Goal: Find specific fact: Find contact information

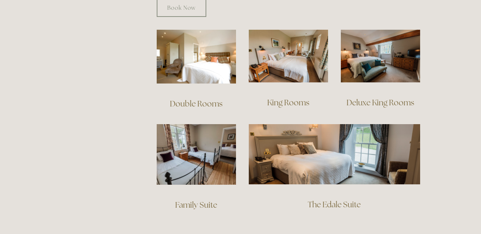
scroll to position [514, 0]
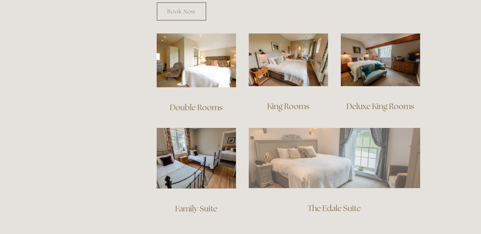
click at [335, 149] on img at bounding box center [335, 158] width 172 height 60
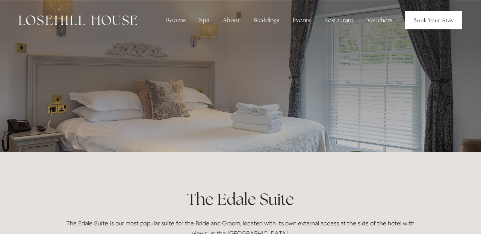
click at [424, 21] on link "Book Your Stay" at bounding box center [433, 20] width 57 height 18
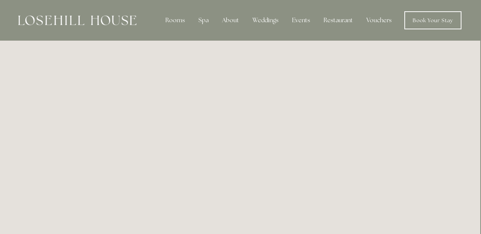
scroll to position [0, 1]
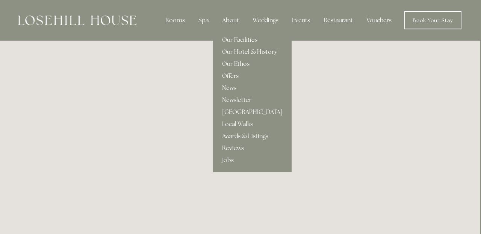
click at [237, 40] on link "Our Facilities" at bounding box center [252, 40] width 79 height 12
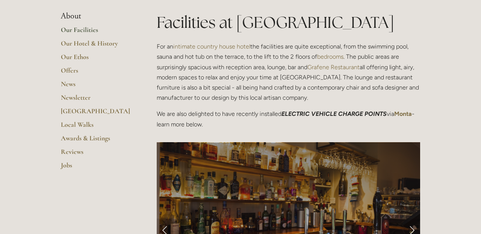
scroll to position [176, 0]
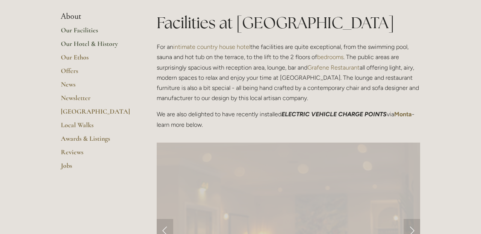
click at [95, 44] on link "Our Hotel & History" at bounding box center [97, 46] width 72 height 14
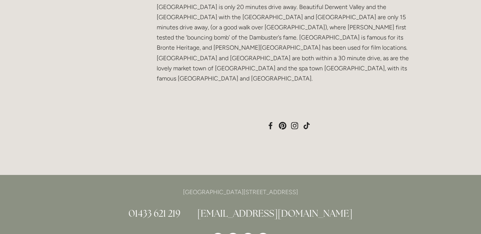
scroll to position [691, 0]
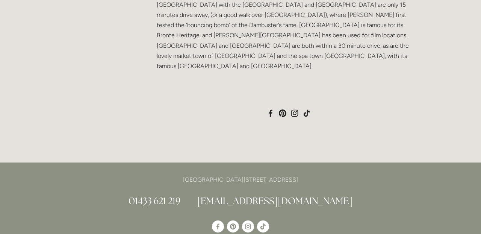
drag, startPoint x: 302, startPoint y: 135, endPoint x: 324, endPoint y: 137, distance: 22.3
click at [324, 175] on p "[GEOGRAPHIC_DATA][STREET_ADDRESS]" at bounding box center [241, 180] width 360 height 10
copy p "S33 6AF"
